Goal: Register for event/course

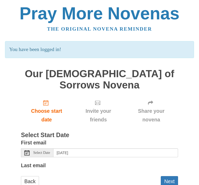
scroll to position [4, 0]
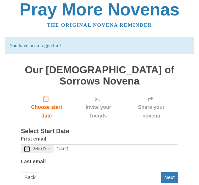
click at [169, 172] on button "Next" at bounding box center [168, 177] width 17 height 11
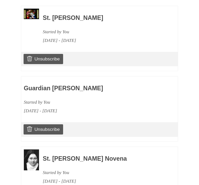
scroll to position [280, 0]
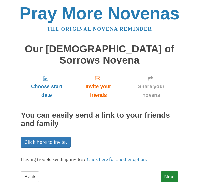
click at [170, 171] on link "Next" at bounding box center [168, 176] width 17 height 11
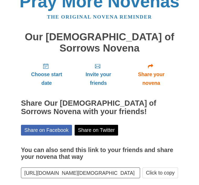
scroll to position [6, 0]
